Goal: Task Accomplishment & Management: Manage account settings

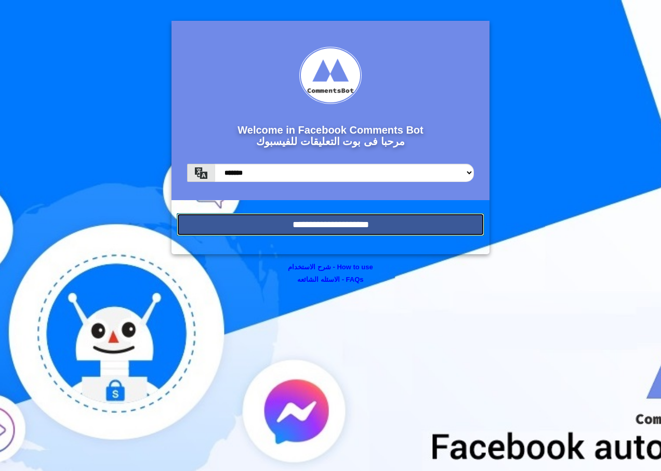
click at [349, 232] on input "**********" at bounding box center [331, 224] width 308 height 23
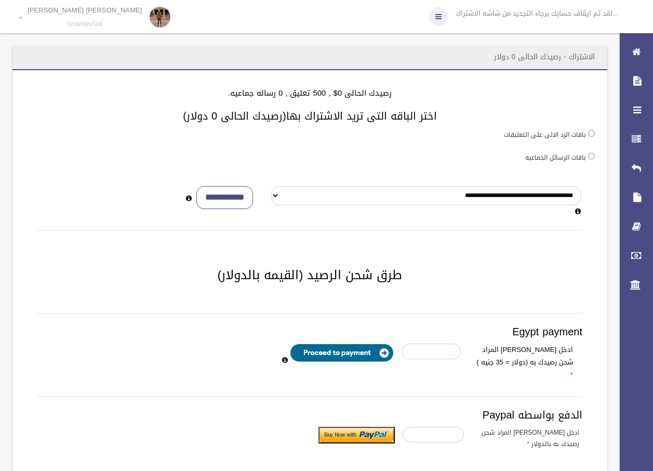
click at [443, 21] on link at bounding box center [438, 16] width 19 height 19
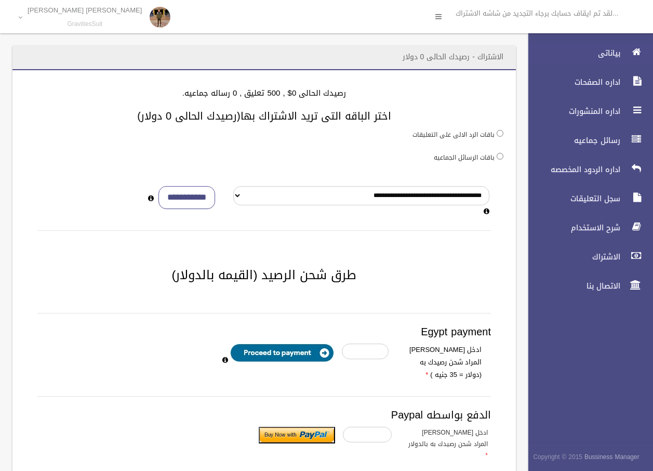
click at [625, 49] on link "بياناتى" at bounding box center [587, 53] width 134 height 23
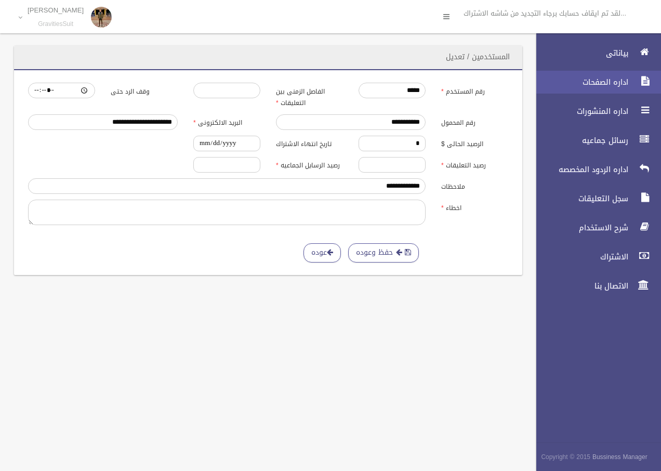
click at [614, 72] on link "اداره الصفحات" at bounding box center [594, 82] width 134 height 23
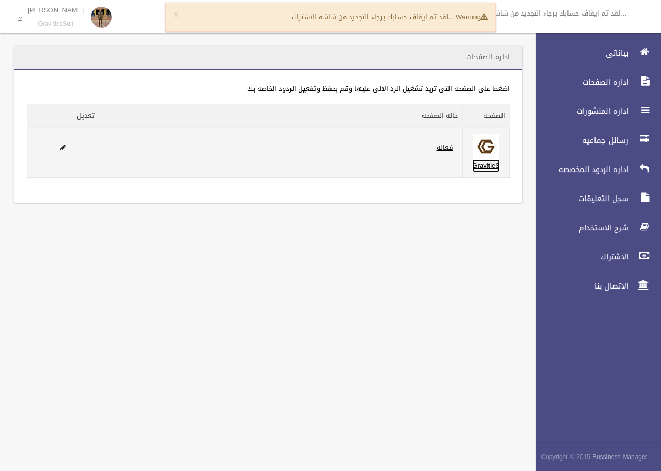
click at [479, 168] on link "GravitieS" at bounding box center [486, 165] width 28 height 13
click at [68, 151] on td at bounding box center [63, 153] width 72 height 50
click at [62, 150] on span at bounding box center [63, 147] width 6 height 7
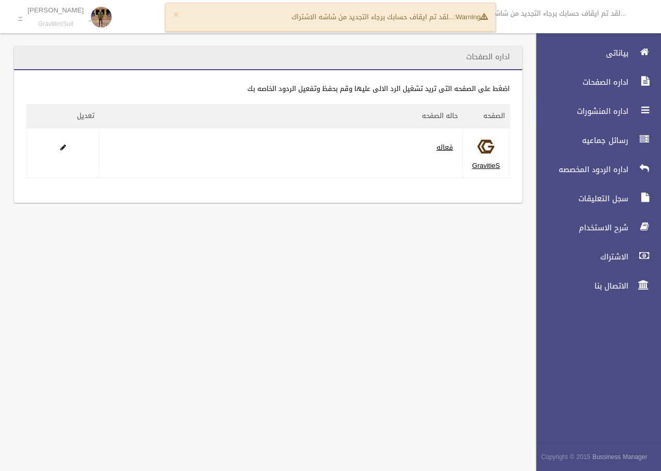
click at [603, 115] on span "اداره المنشورات" at bounding box center [579, 111] width 104 height 10
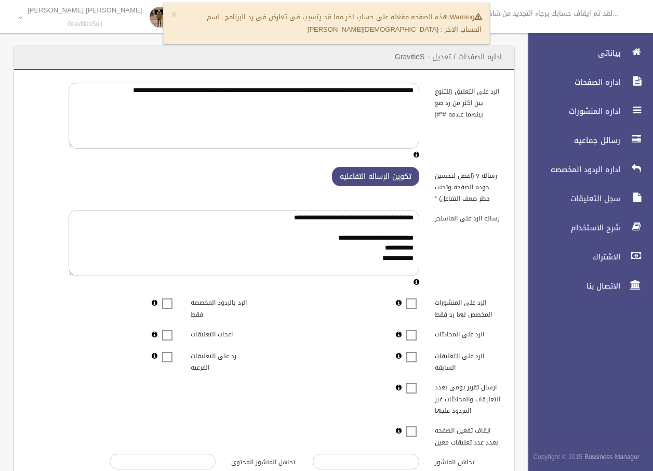
click at [379, 175] on button "تكوين الرساله التفاعليه" at bounding box center [375, 176] width 87 height 19
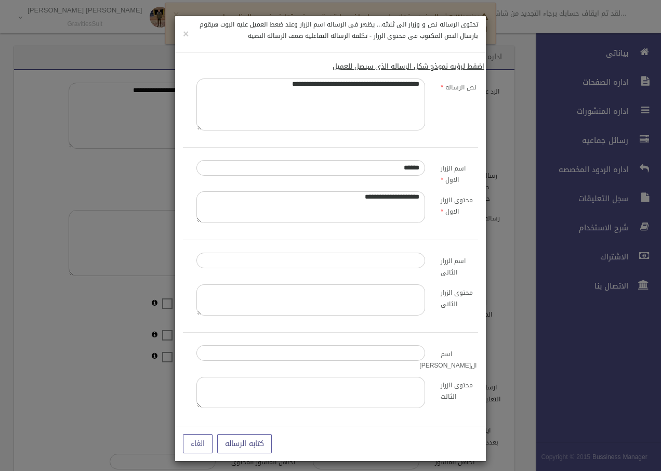
click at [541, 175] on div at bounding box center [330, 238] width 661 height 477
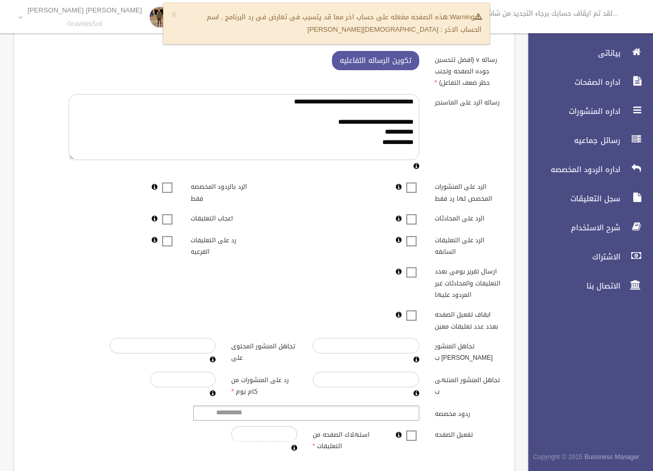
scroll to position [149, 0]
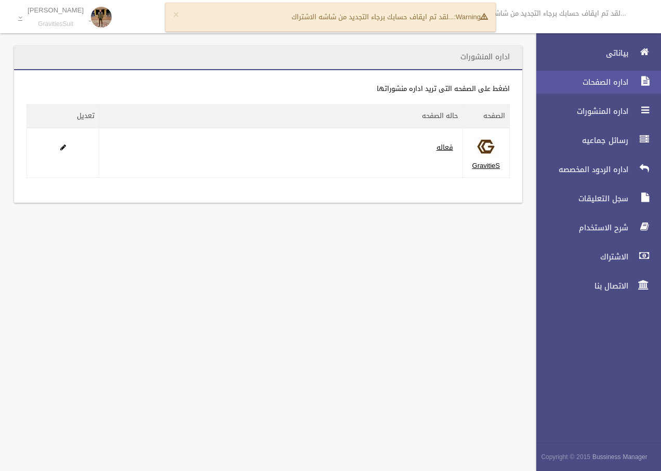
click at [610, 78] on span "اداره الصفحات" at bounding box center [579, 82] width 104 height 10
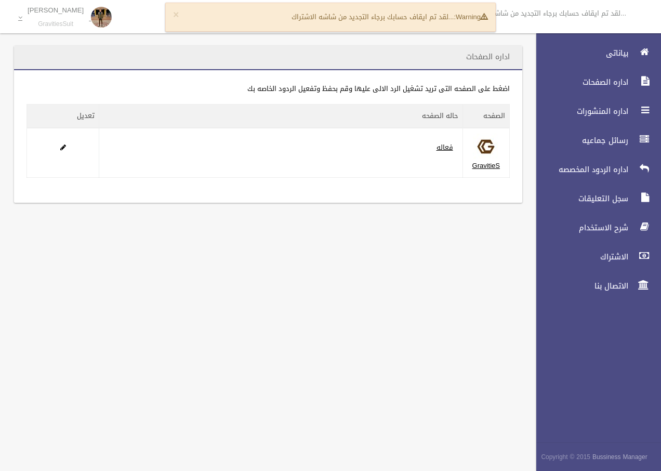
click at [614, 99] on ul "بياناتى اداره الصفحات اداره المنشورات رسائل جماعيه اداره الردود المخصصه الاشتراك" at bounding box center [594, 170] width 134 height 256
click at [614, 109] on span "اداره المنشورات" at bounding box center [579, 111] width 104 height 10
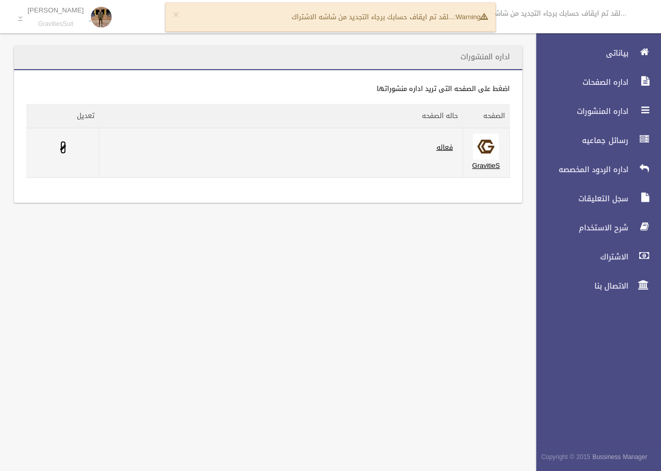
click at [60, 149] on span at bounding box center [63, 147] width 6 height 7
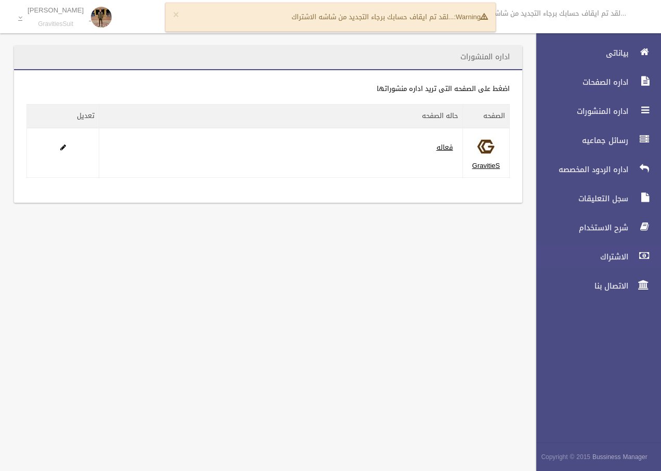
click at [617, 257] on span "الاشتراك" at bounding box center [579, 256] width 104 height 10
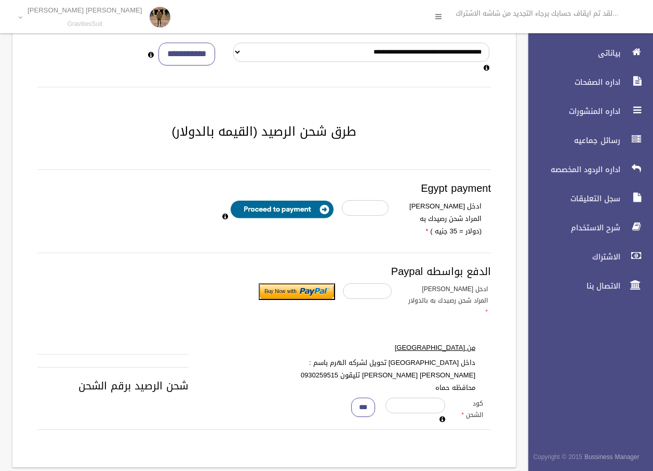
scroll to position [157, 0]
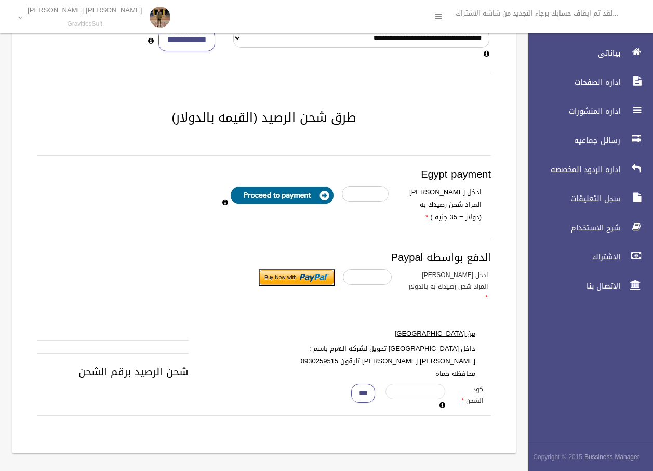
click at [405, 387] on input "text" at bounding box center [416, 391] width 60 height 16
type input "****"
click at [366, 396] on input "***" at bounding box center [363, 392] width 24 height 19
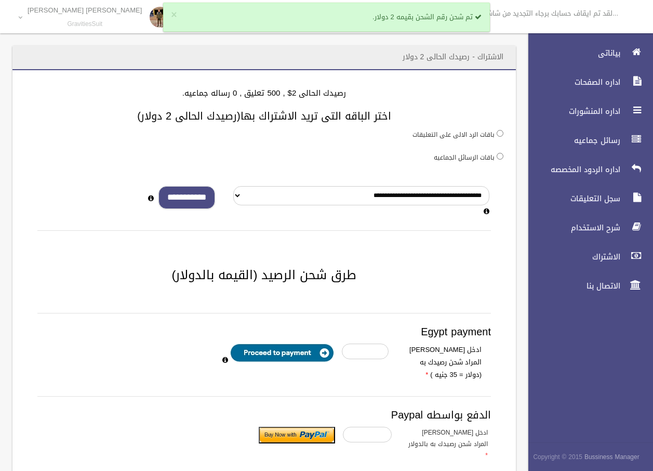
click at [191, 198] on input "**********" at bounding box center [186, 197] width 57 height 23
